Goal: Task Accomplishment & Management: Use online tool/utility

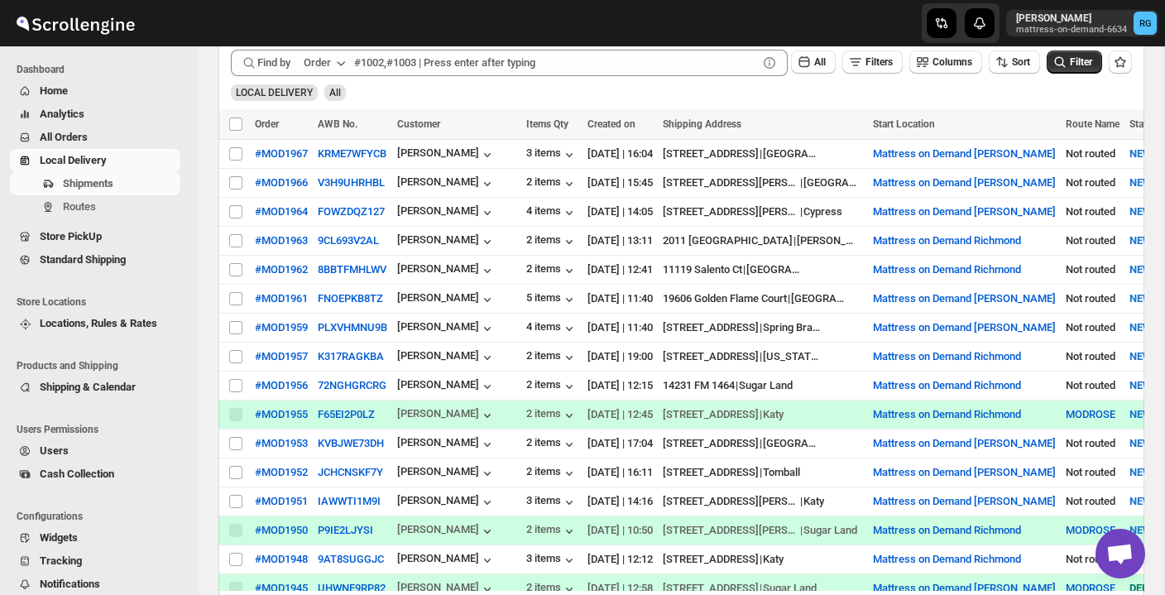
scroll to position [300, 0]
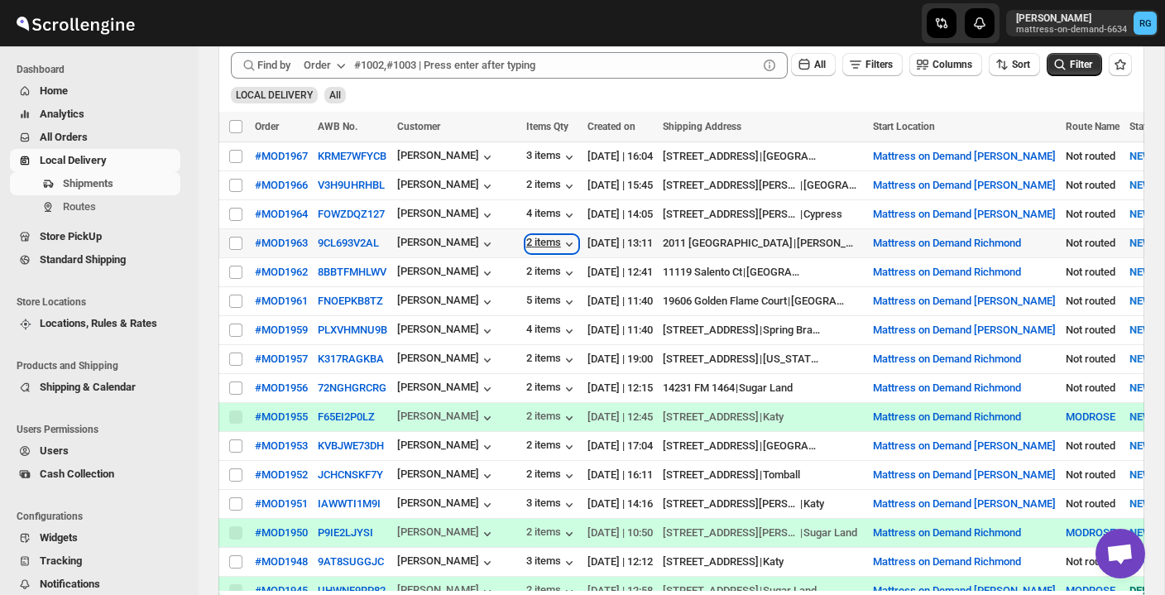
click at [550, 249] on div "2 items" at bounding box center [551, 244] width 51 height 17
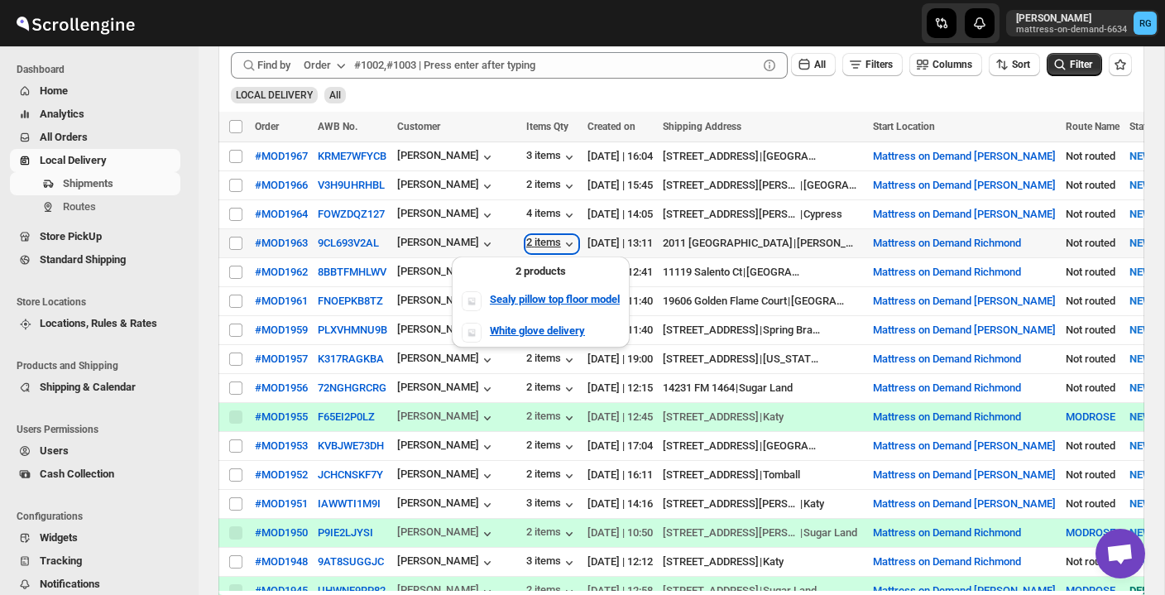
click at [550, 249] on div "2 items" at bounding box center [551, 244] width 51 height 17
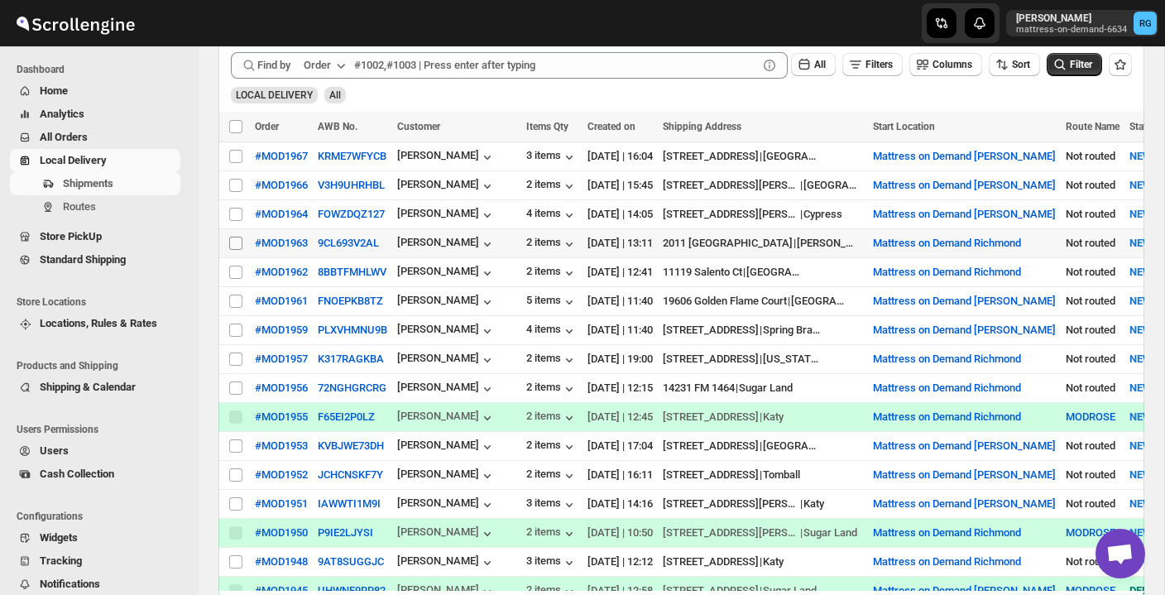
click at [233, 240] on input "Select shipment" at bounding box center [235, 243] width 13 height 13
checkbox input "true"
click at [365, 118] on button "Create Route" at bounding box center [347, 127] width 70 height 20
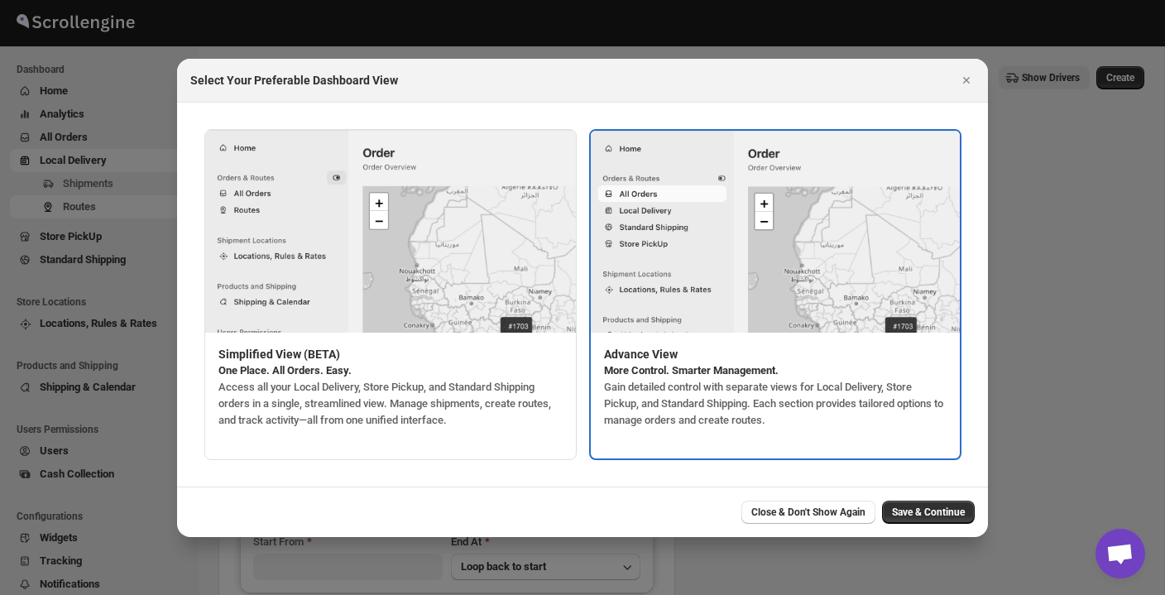
type input "Mattress on Demand Richmond"
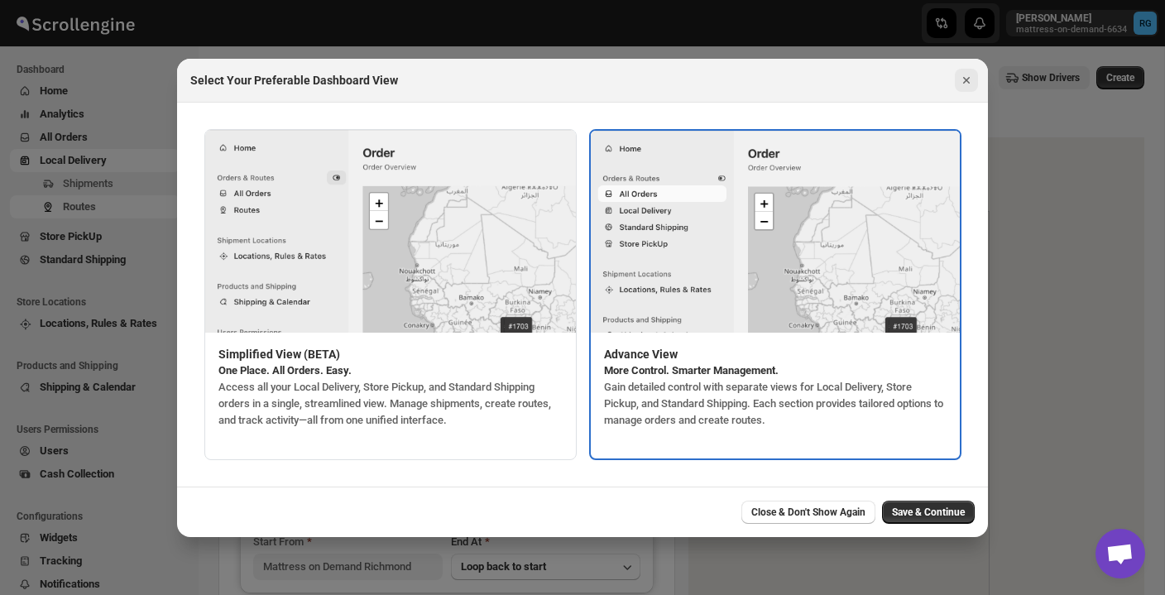
click at [970, 79] on icon "Close" at bounding box center [966, 80] width 17 height 17
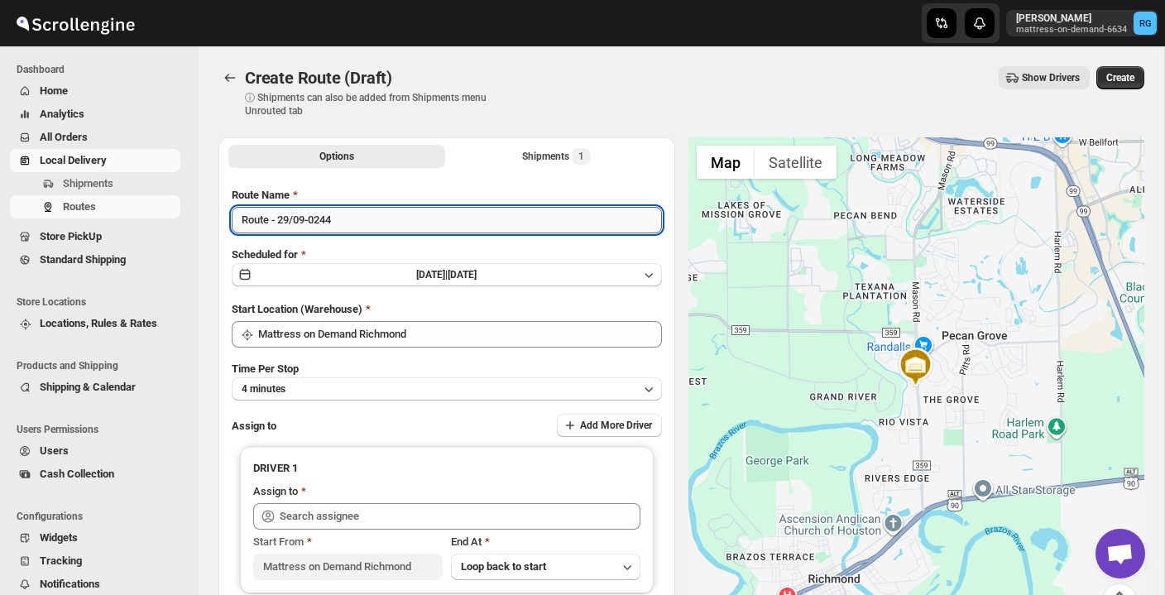
click at [448, 224] on input "Route - 29/09-0244" at bounding box center [447, 220] width 430 height 26
type input "R"
type input "MODROSE"
click at [443, 394] on button "4 minutes" at bounding box center [447, 388] width 430 height 23
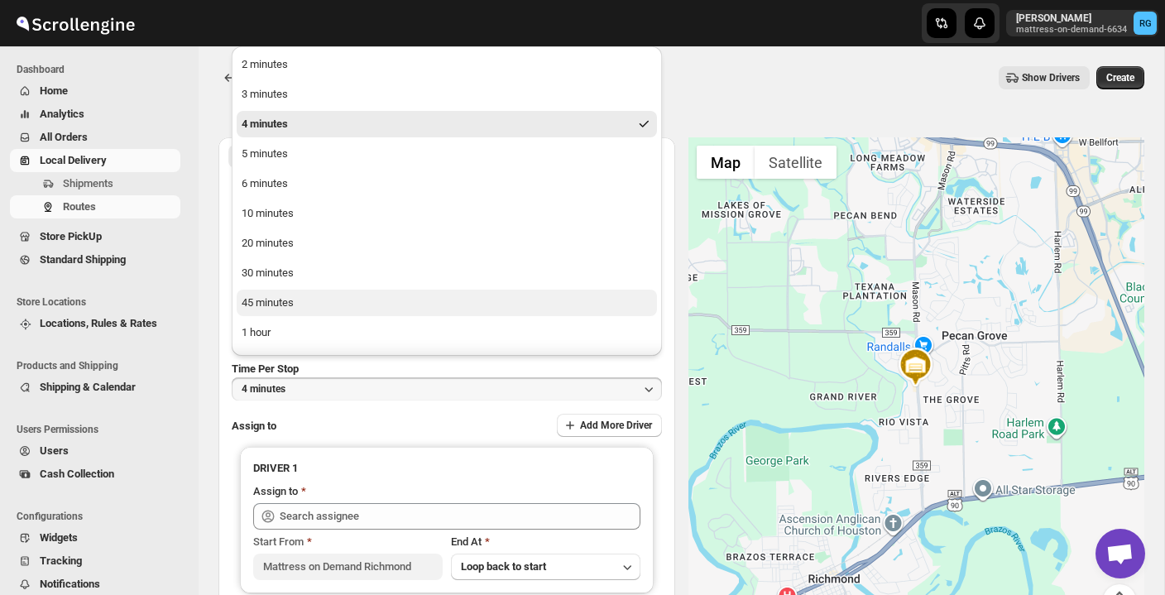
click at [402, 297] on button "45 minutes" at bounding box center [447, 303] width 420 height 26
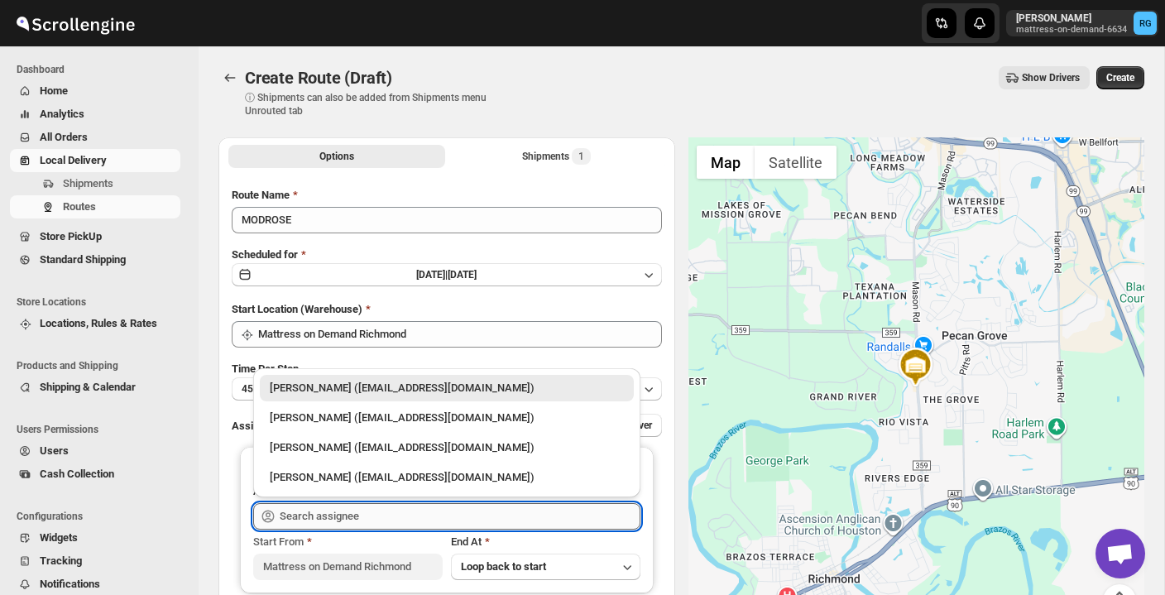
click at [415, 515] on input "text" at bounding box center [460, 516] width 361 height 26
click at [482, 420] on div "[PERSON_NAME] ([EMAIL_ADDRESS][DOMAIN_NAME])" at bounding box center [447, 418] width 354 height 17
type input "[PERSON_NAME] ([EMAIL_ADDRESS][DOMAIN_NAME])"
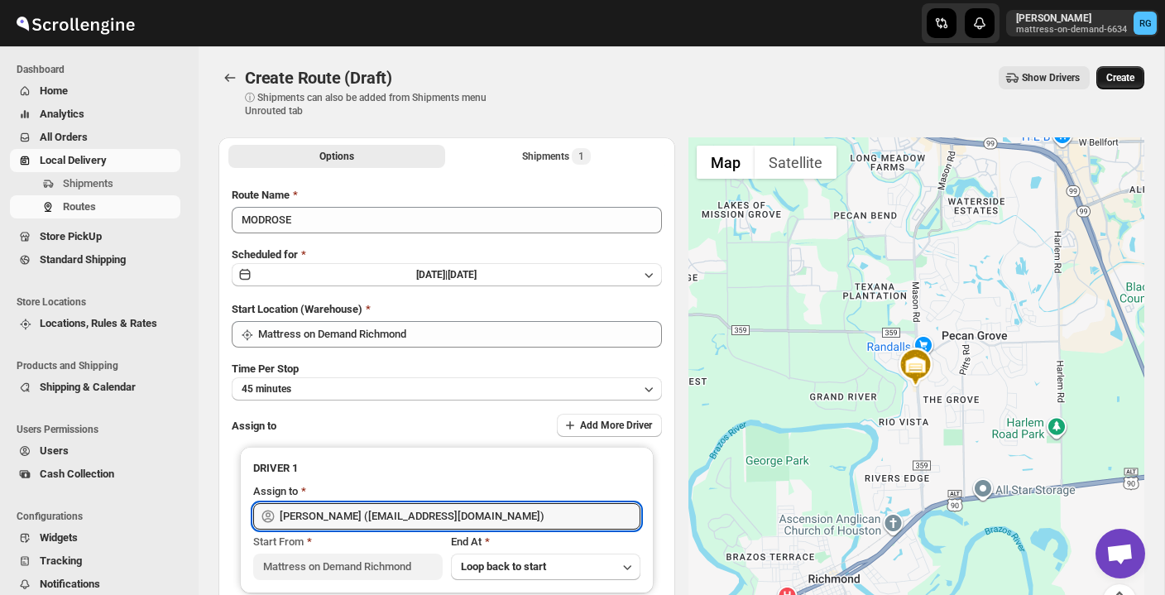
click at [1125, 87] on button "Create" at bounding box center [1120, 77] width 48 height 23
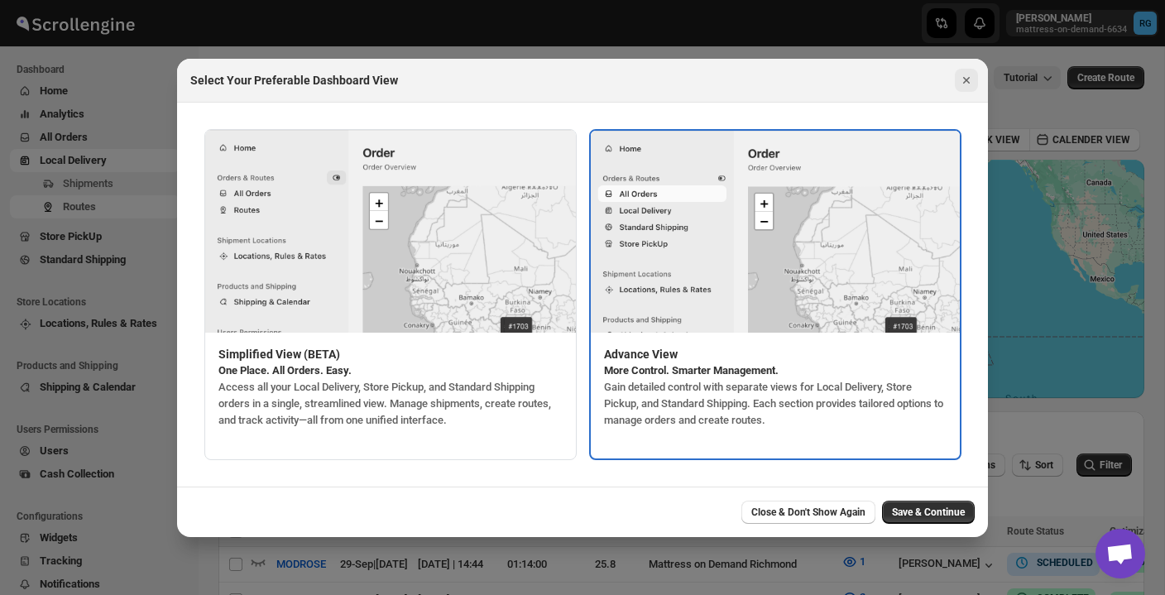
click at [967, 82] on icon "Close" at bounding box center [966, 80] width 17 height 17
